Goal: Register for event/course

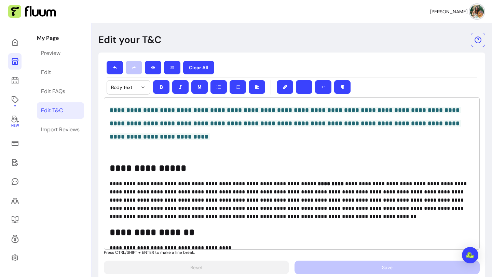
select select "*"
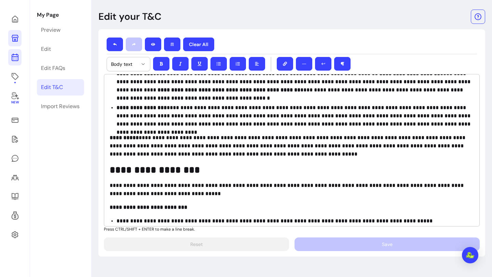
click at [13, 64] on link at bounding box center [14, 57] width 13 height 16
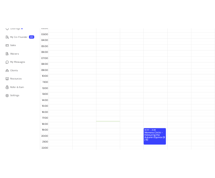
scroll to position [118, 0]
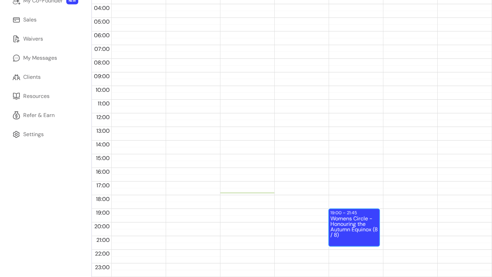
click at [357, 237] on div "Womens Circle - Honouring the Autumn Equinox (8 / 8)" at bounding box center [353, 231] width 47 height 30
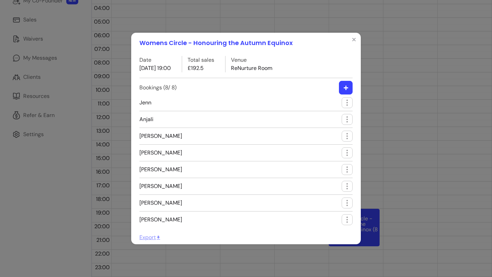
click at [144, 234] on span "Export" at bounding box center [150, 237] width 22 height 7
click at [355, 39] on icon "Close" at bounding box center [353, 39] width 5 height 5
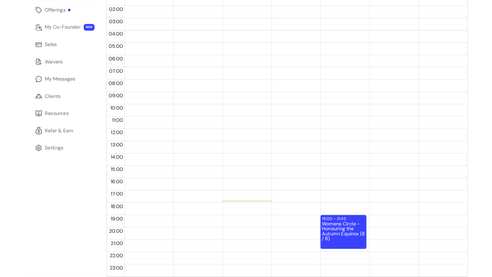
scroll to position [88, 0]
